Goal: Task Accomplishment & Management: Complete application form

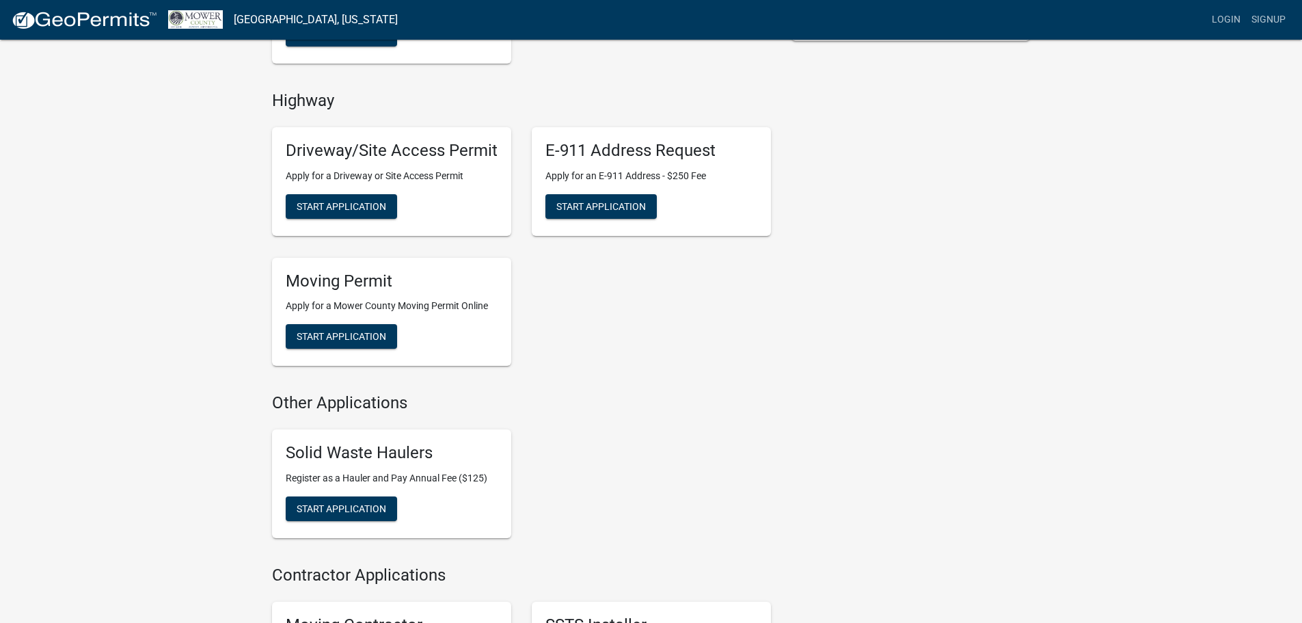
scroll to position [205, 0]
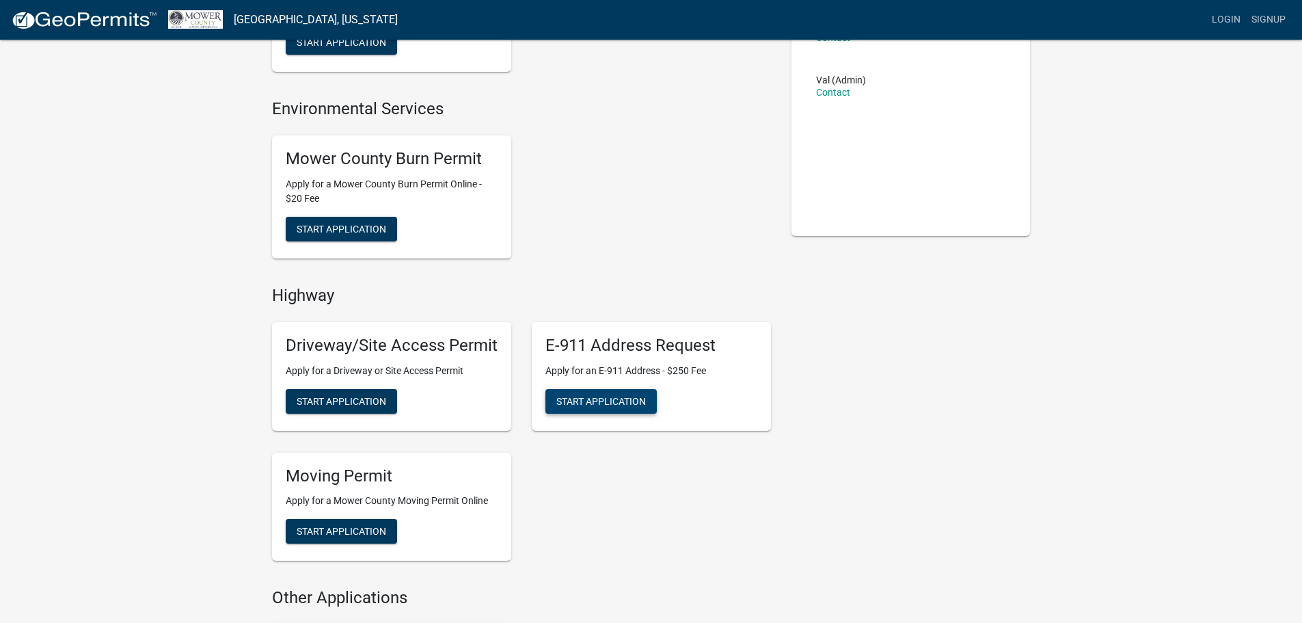
click at [587, 398] on span "Start Application" at bounding box center [601, 400] width 90 height 11
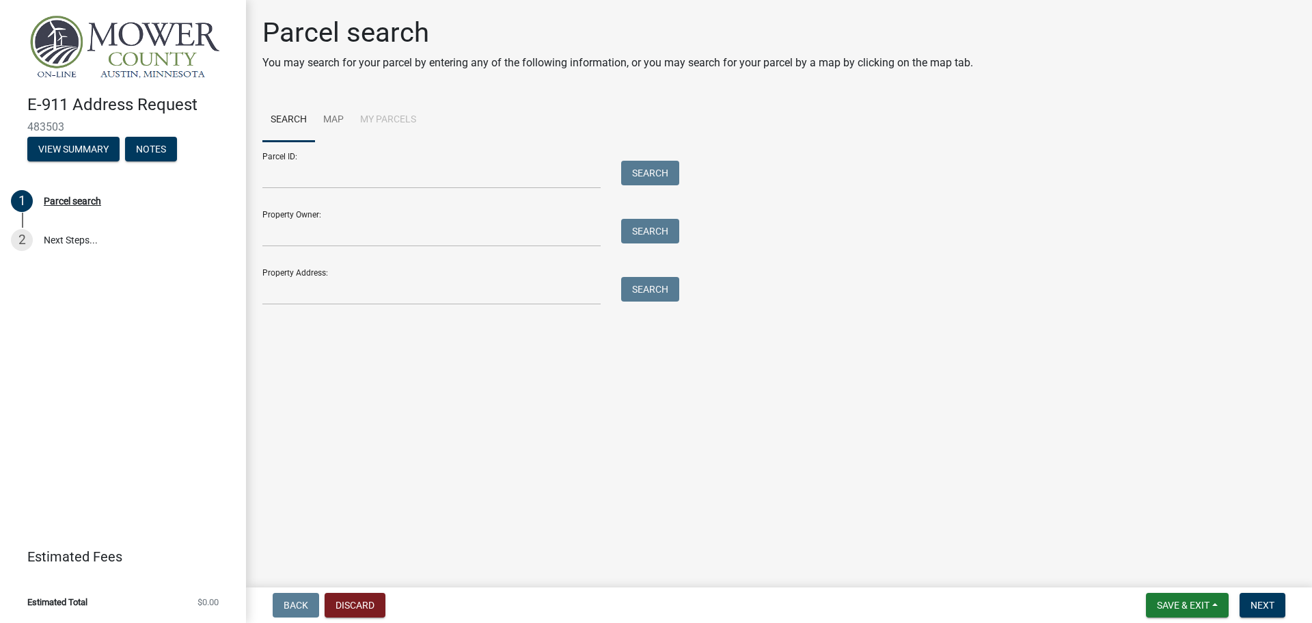
click at [396, 348] on main "Parcel search You may search for your parcel by entering any of the following i…" at bounding box center [779, 291] width 1066 height 582
drag, startPoint x: 555, startPoint y: 490, endPoint x: 536, endPoint y: 461, distance: 35.1
click at [553, 487] on main "Parcel search You may search for your parcel by entering any of the following i…" at bounding box center [779, 291] width 1066 height 582
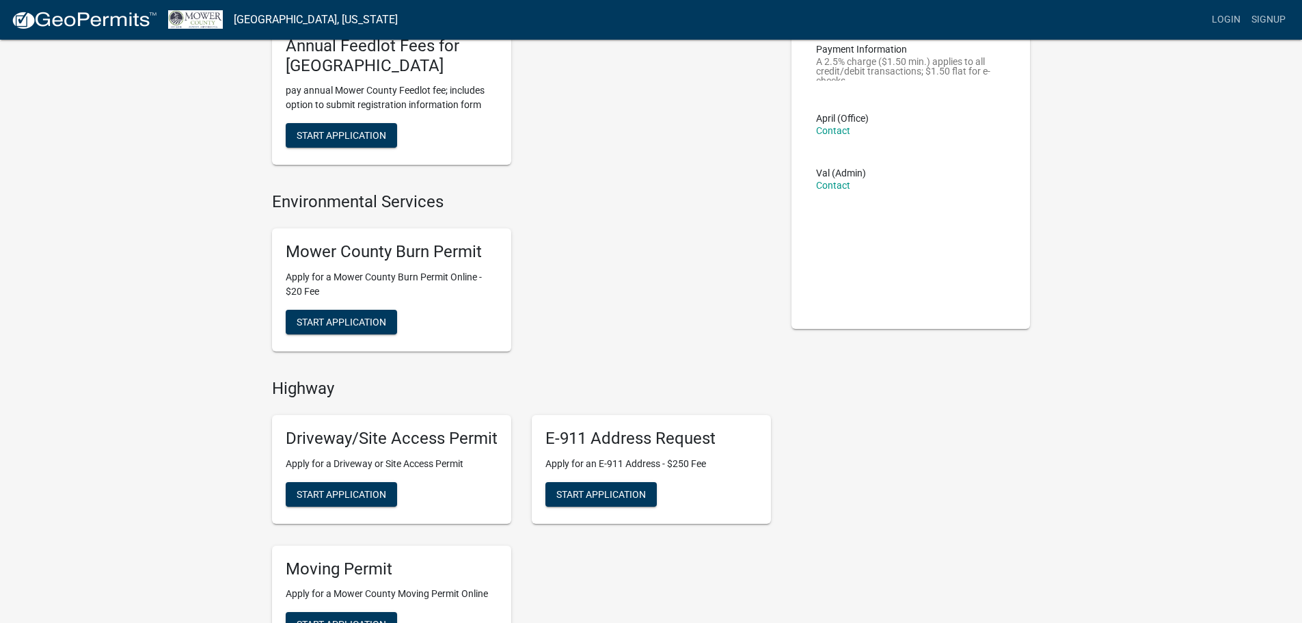
scroll to position [137, 0]
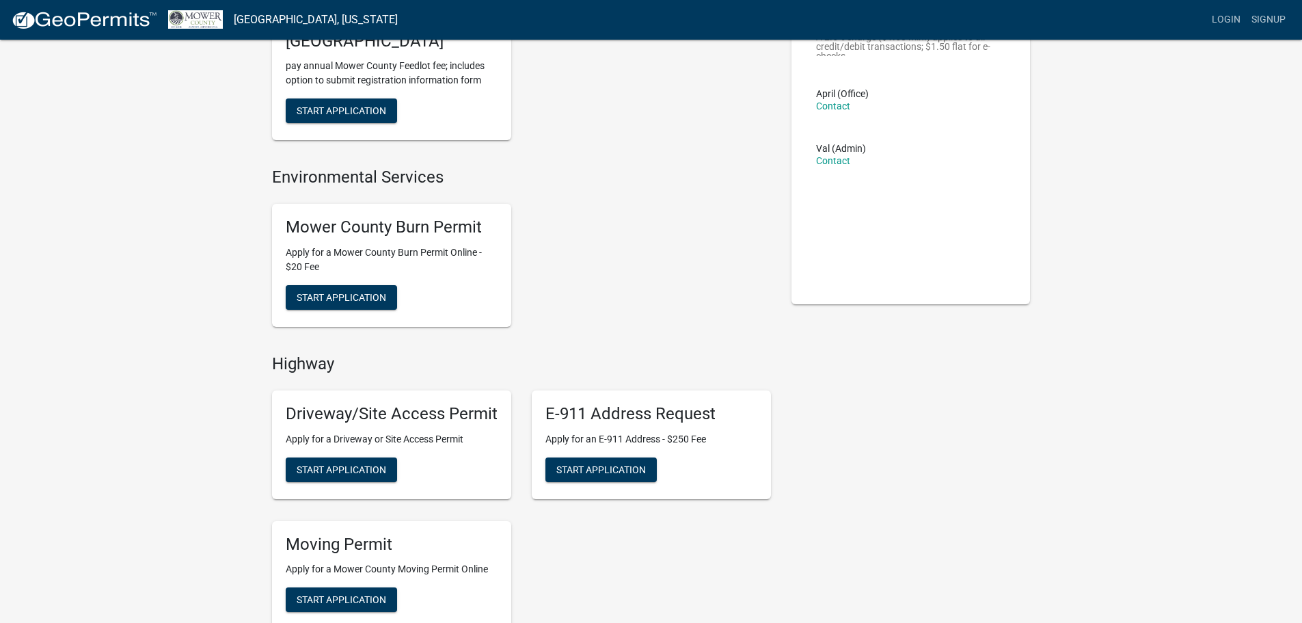
drag, startPoint x: 101, startPoint y: 88, endPoint x: 102, endPoint y: 69, distance: 19.1
click at [100, 87] on div "Feedlot Annual Feedlot Fees for Mower County pay annual Mower County Feedlot fe…" at bounding box center [651, 556] width 1302 height 1386
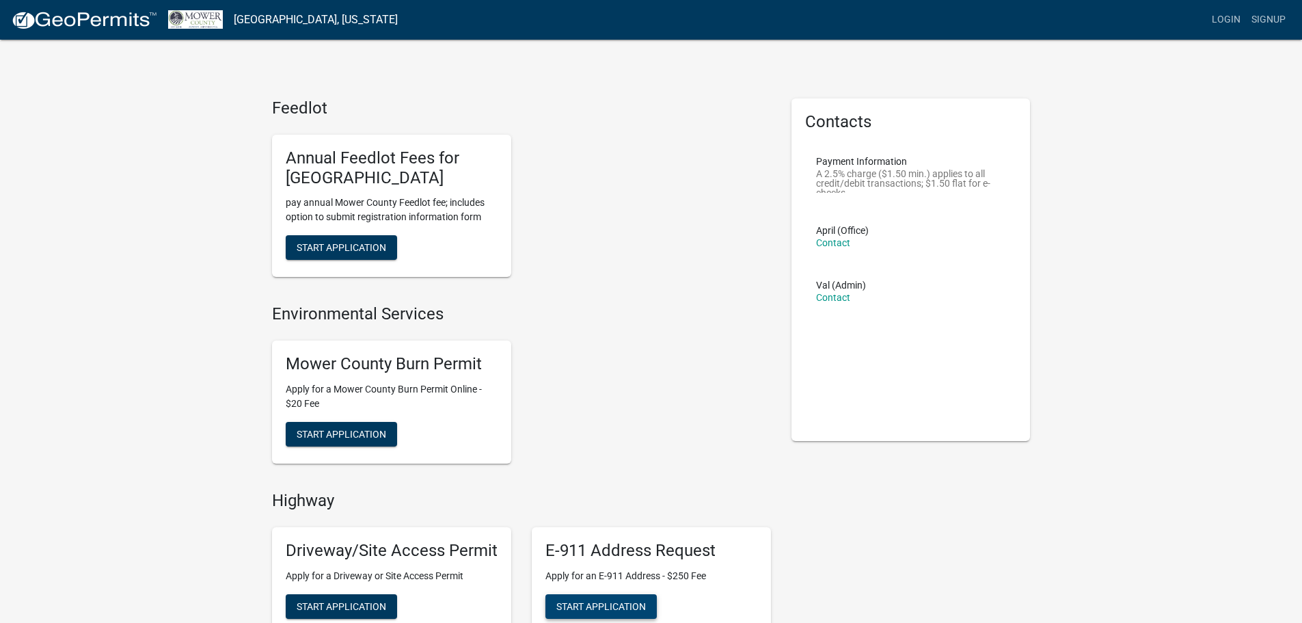
click at [633, 597] on button "Start Application" at bounding box center [600, 606] width 111 height 25
